Goal: Task Accomplishment & Management: Use online tool/utility

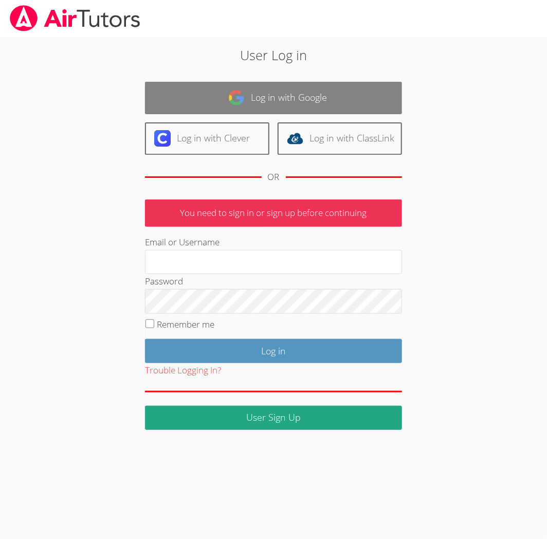
click at [295, 100] on link "Log in with Google" at bounding box center [273, 98] width 257 height 32
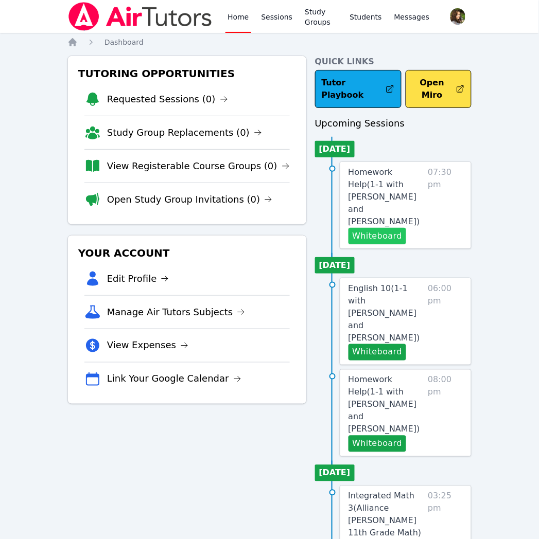
click at [384, 228] on button "Whiteboard" at bounding box center [377, 236] width 58 height 16
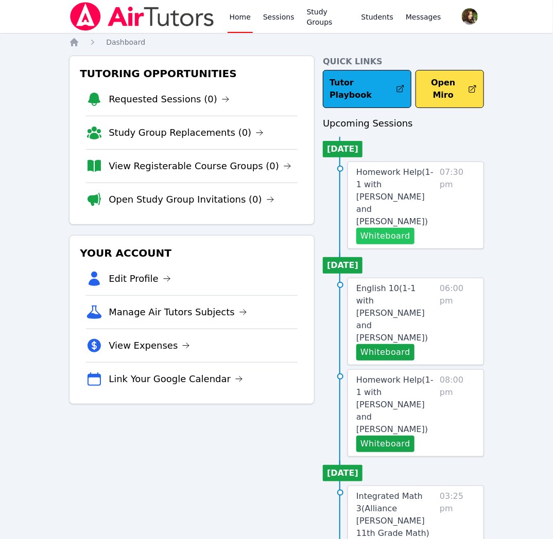
click at [402, 228] on button "Whiteboard" at bounding box center [385, 236] width 58 height 16
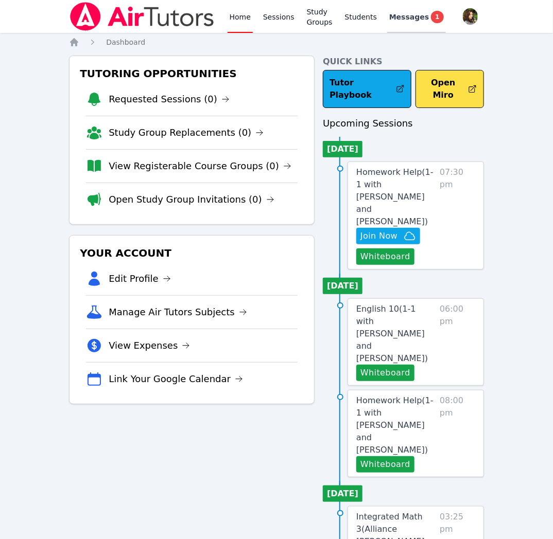
click at [415, 16] on span "Messages" at bounding box center [409, 17] width 40 height 10
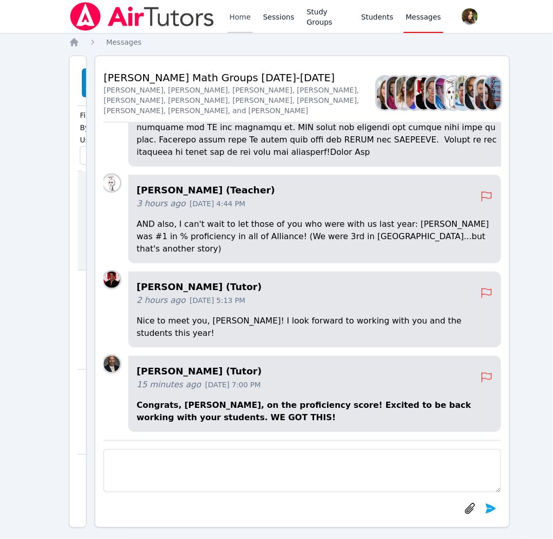
click at [237, 16] on link "Home" at bounding box center [239, 16] width 25 height 33
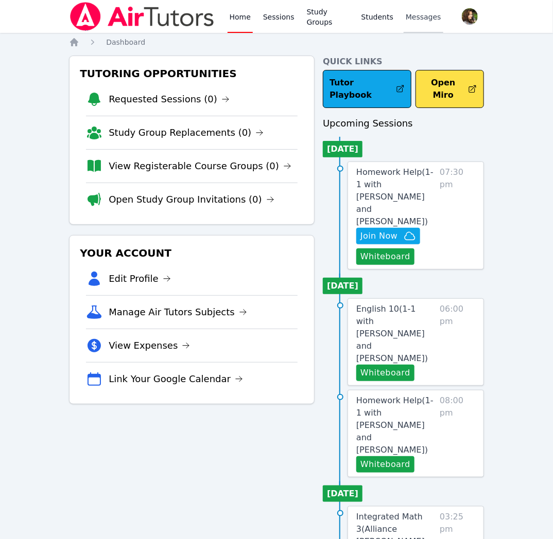
click at [423, 22] on span "Messages" at bounding box center [422, 17] width 35 height 10
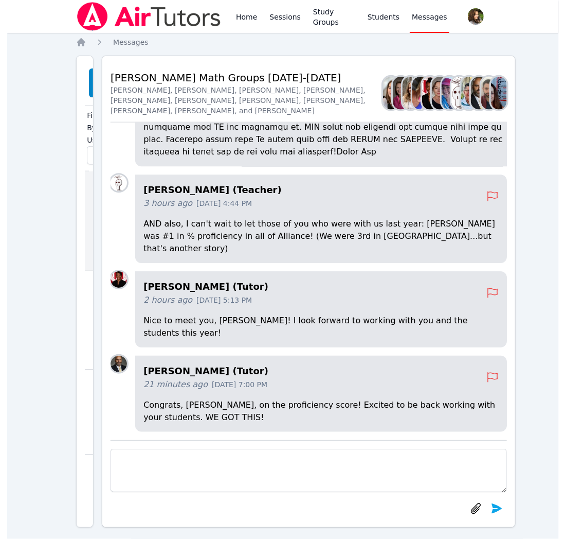
scroll to position [-212, 0]
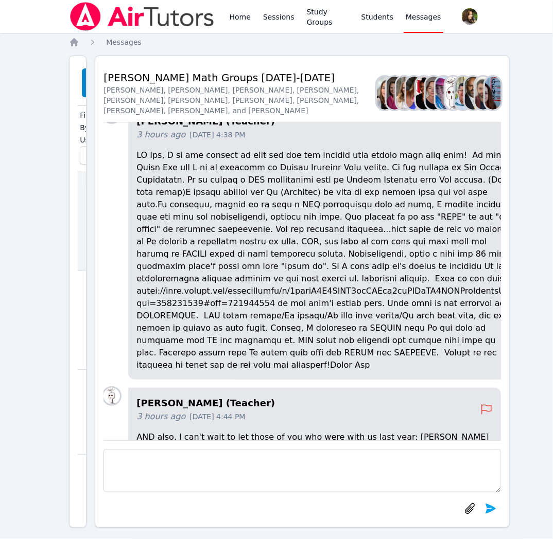
click at [137, 317] on p at bounding box center [326, 260] width 381 height 222
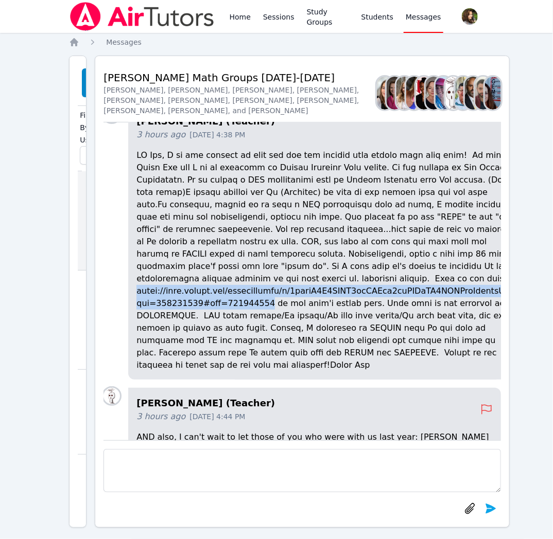
drag, startPoint x: 137, startPoint y: 319, endPoint x: 256, endPoint y: 333, distance: 119.2
click at [256, 333] on p at bounding box center [326, 260] width 381 height 222
copy p "https://docs.google.com/spreadsheets/d/1xplnO0Q5GOBY4rmLAPik9uwUOCaHH5SXYTjeGrz…"
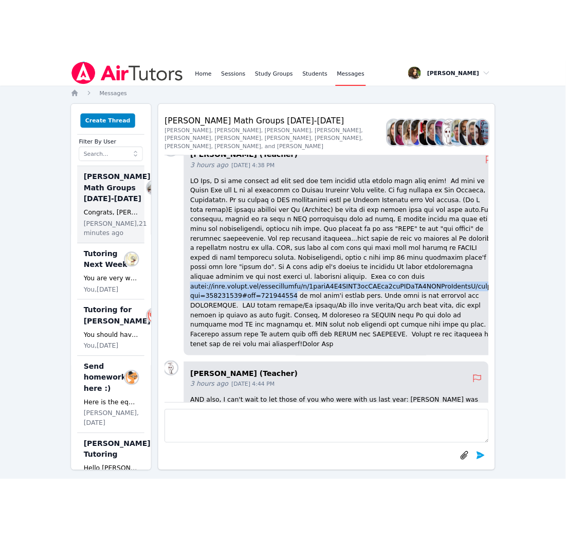
scroll to position [-213, 0]
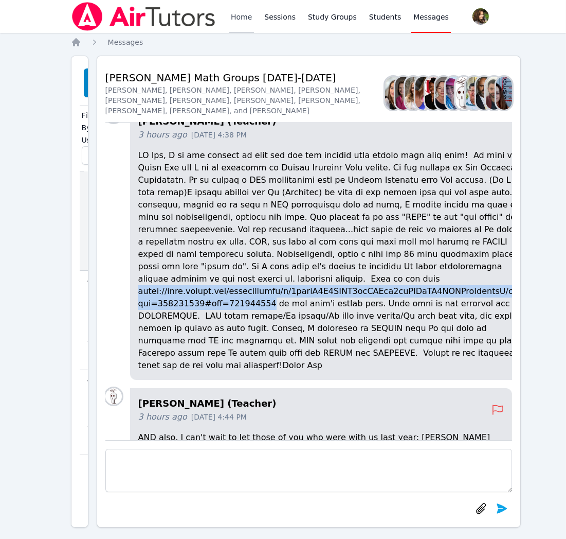
click at [244, 14] on link "Home" at bounding box center [241, 16] width 25 height 33
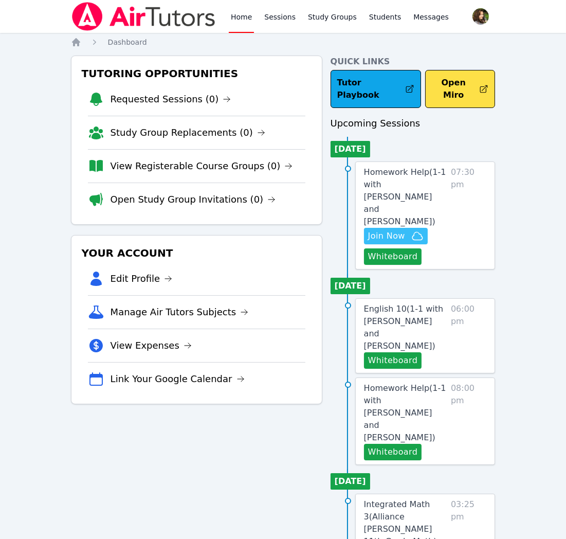
click at [393, 230] on span "Join Now" at bounding box center [386, 236] width 37 height 12
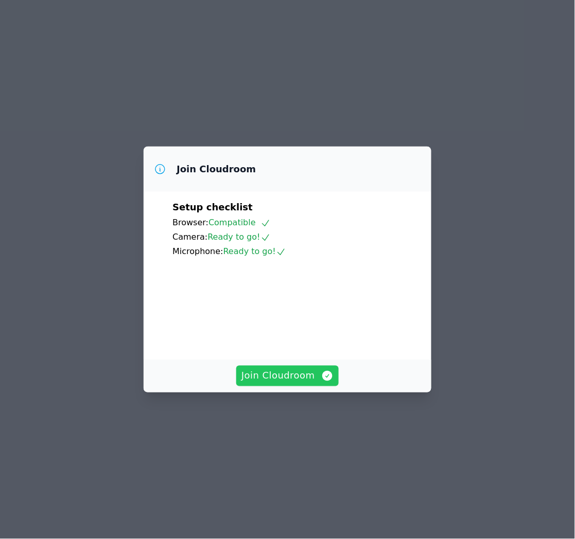
click at [260, 383] on span "Join Cloudroom" at bounding box center [287, 376] width 92 height 14
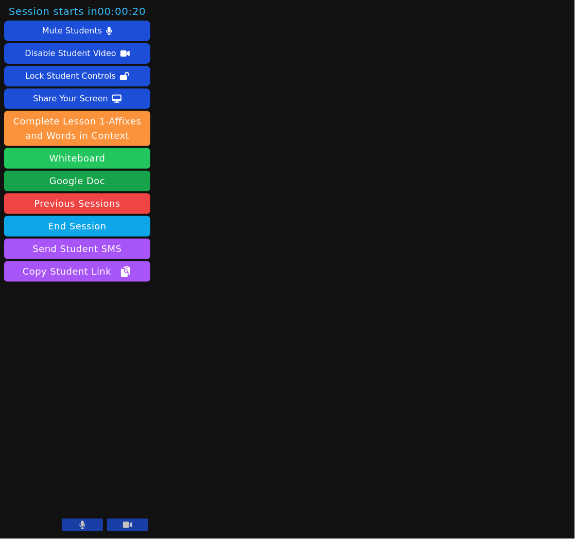
click at [101, 163] on button "Whiteboard" at bounding box center [77, 158] width 146 height 21
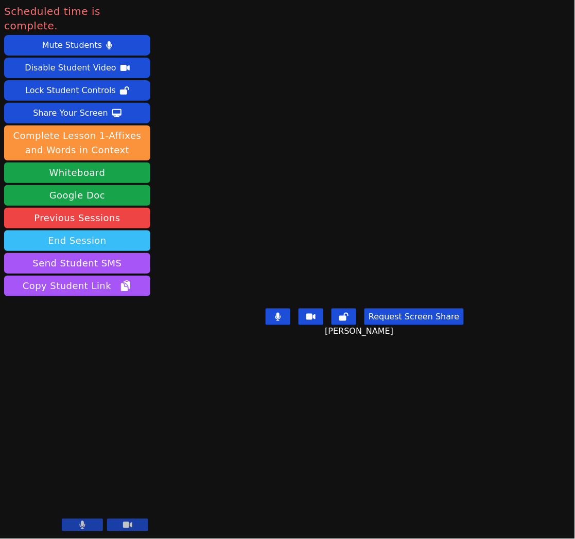
click at [132, 230] on button "End Session" at bounding box center [77, 240] width 146 height 21
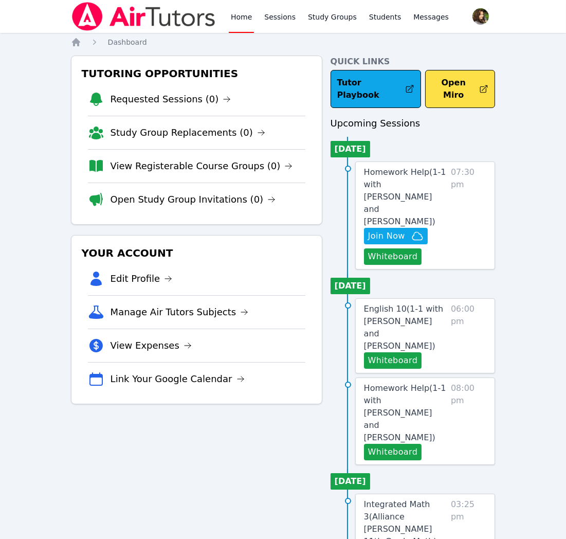
click at [86, 12] on img at bounding box center [144, 16] width 146 height 29
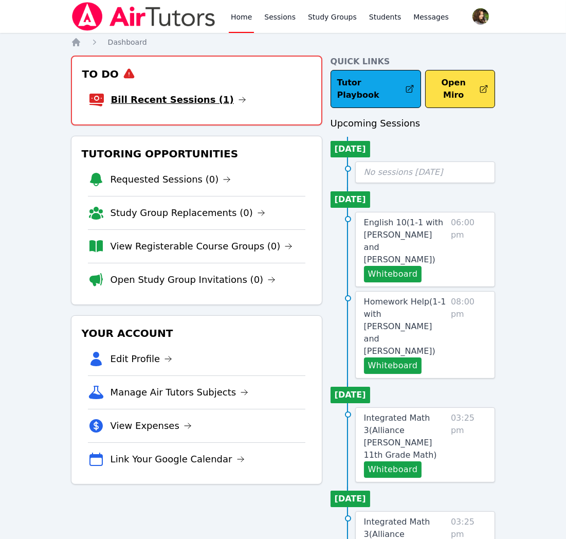
click at [201, 103] on link "Bill Recent Sessions (1)" at bounding box center [178, 100] width 135 height 14
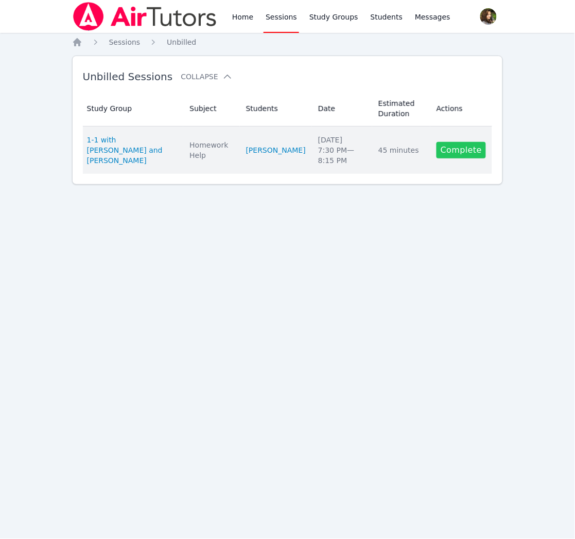
click at [457, 152] on link "Complete" at bounding box center [460, 150] width 49 height 16
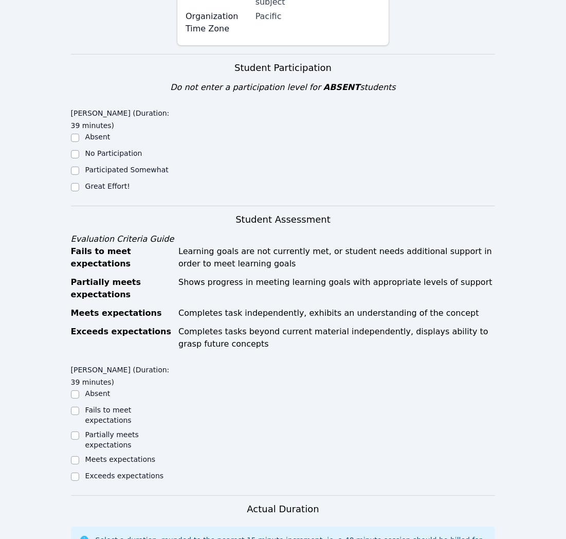
scroll to position [457, 0]
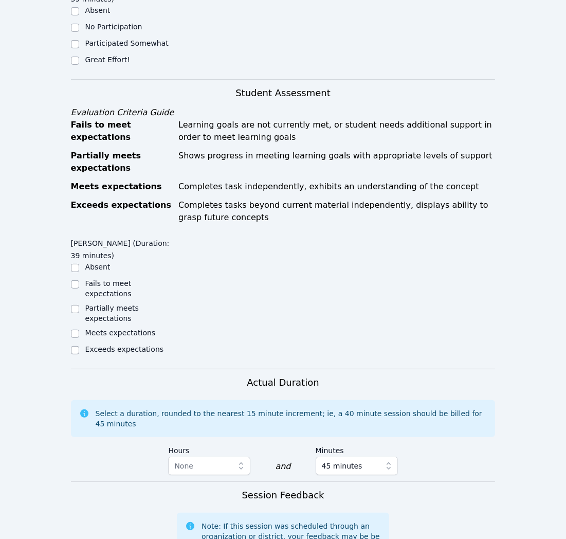
click at [107, 329] on label "Meets expectations" at bounding box center [120, 333] width 70 height 8
click at [79, 330] on input "Meets expectations" at bounding box center [75, 334] width 8 height 8
checkbox input "true"
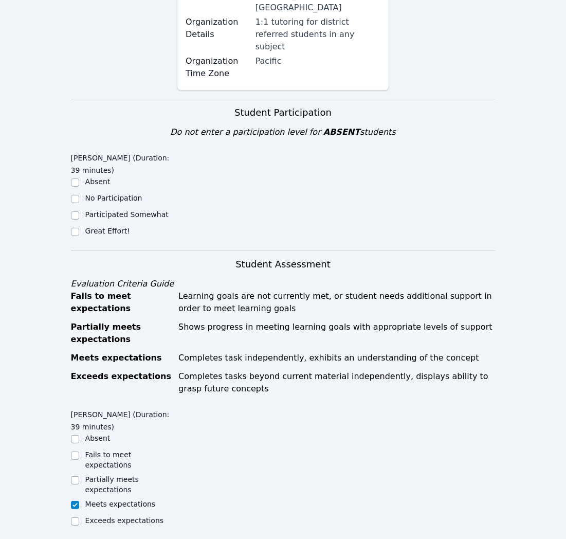
click at [111, 227] on label "Great Effort!" at bounding box center [107, 231] width 45 height 8
click at [79, 228] on input "Great Effort!" at bounding box center [75, 232] width 8 height 8
checkbox input "true"
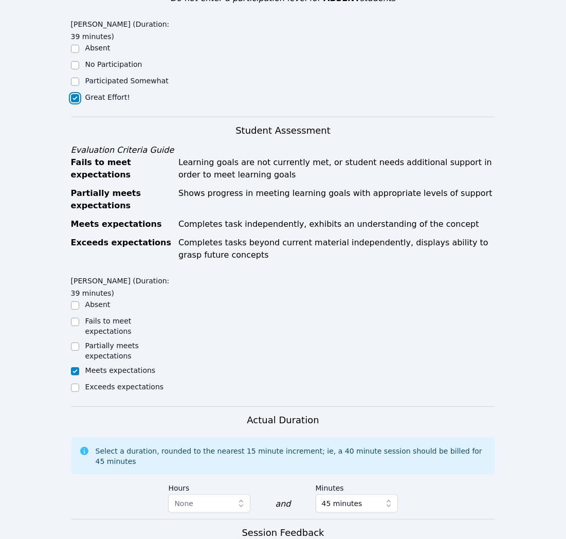
scroll to position [671, 0]
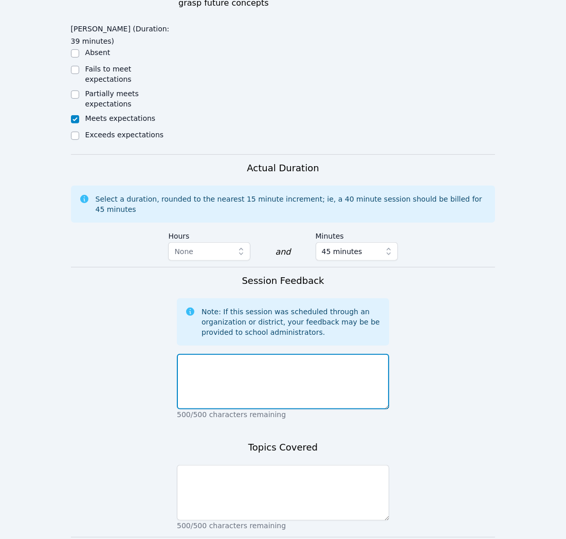
click at [257, 354] on textarea at bounding box center [283, 382] width 212 height 56
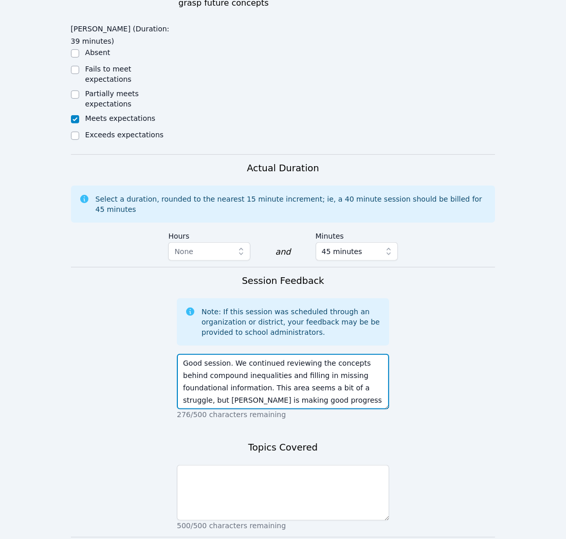
type textarea "Good session. We continued reviewing the concepts behind compound inequalities …"
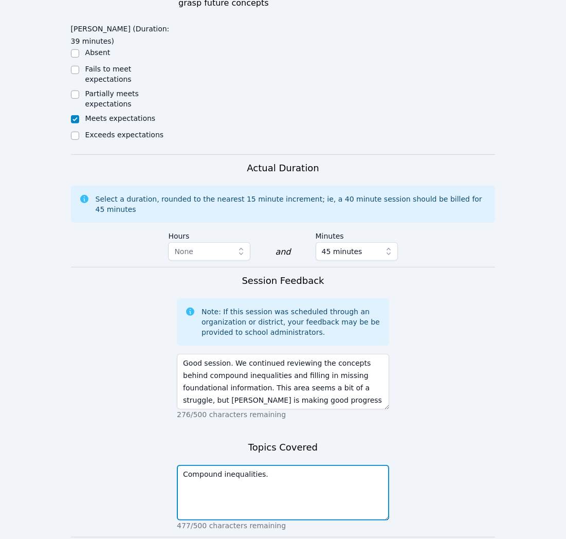
type textarea "Compound inequalities."
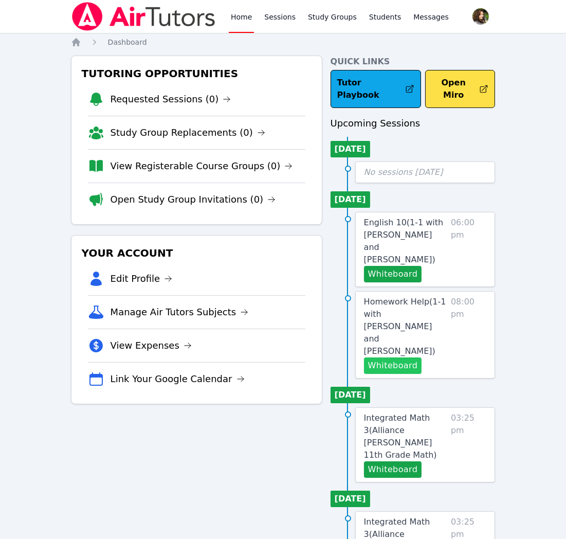
click at [398, 358] on button "Whiteboard" at bounding box center [393, 366] width 58 height 16
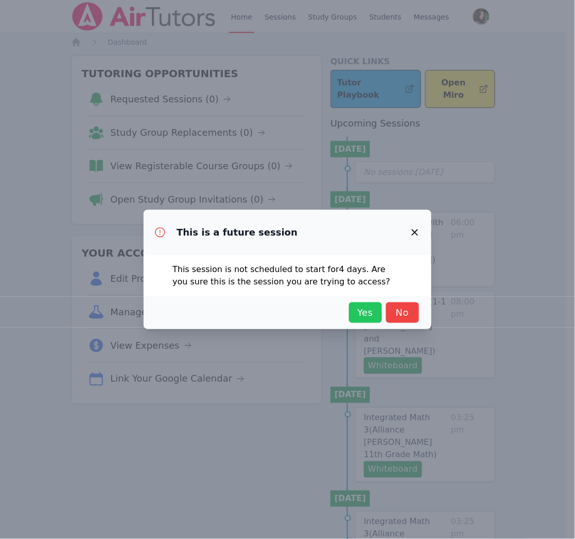
click at [366, 309] on span "Yes" at bounding box center [365, 313] width 23 height 14
